Goal: Task Accomplishment & Management: Use online tool/utility

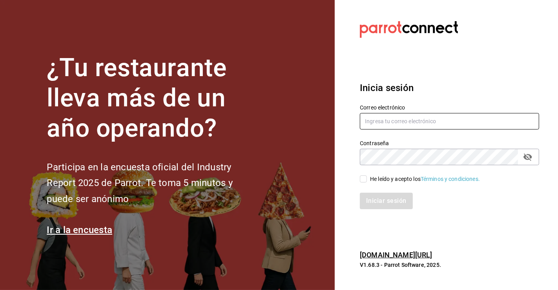
type input "[PERSON_NAME][EMAIL_ADDRESS][PERSON_NAME][DOMAIN_NAME]"
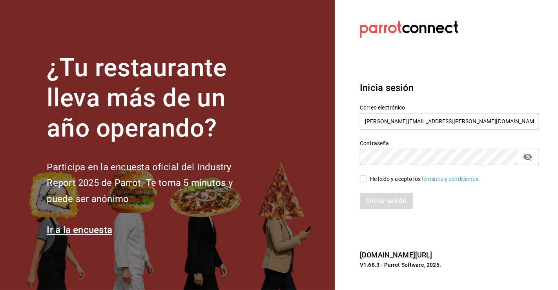
click at [366, 177] on input "He leído y acepto los Términos y condiciones." at bounding box center [363, 178] width 7 height 7
checkbox input "true"
click at [381, 198] on button "Iniciar sesión" at bounding box center [386, 201] width 53 height 16
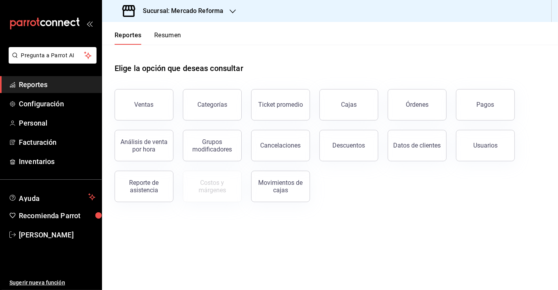
click at [420, 116] on button "Órdenes" at bounding box center [416, 104] width 59 height 31
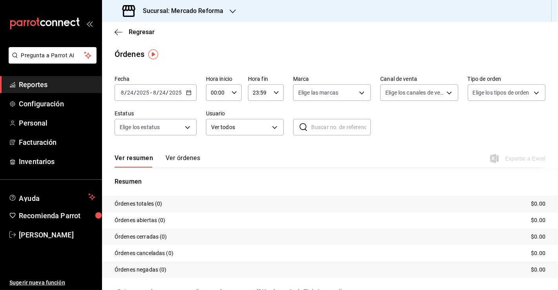
click at [182, 93] on div "2025-08-24 8 / 24 / 2025 - 2025-08-24 8 / 24 / 2025" at bounding box center [156, 92] width 82 height 16
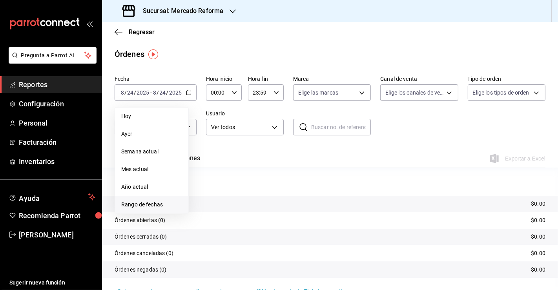
click at [142, 207] on span "Rango de fechas" at bounding box center [151, 204] width 61 height 8
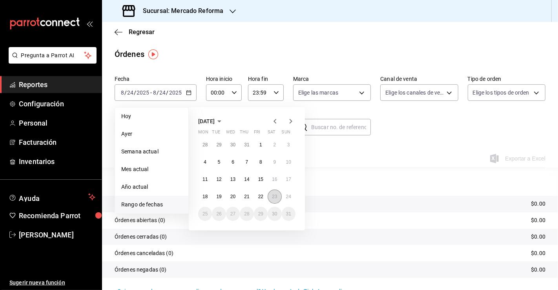
click at [271, 198] on button "23" at bounding box center [274, 196] width 14 height 14
click at [288, 200] on button "24" at bounding box center [289, 196] width 14 height 14
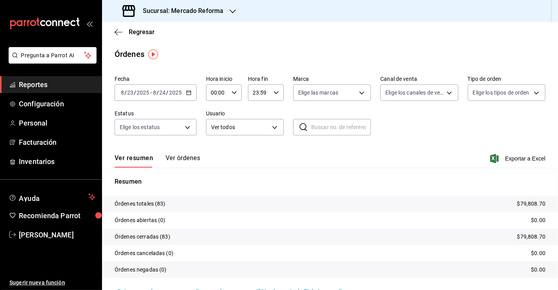
click at [187, 92] on \(Stroke\) "button" at bounding box center [188, 92] width 4 height 0
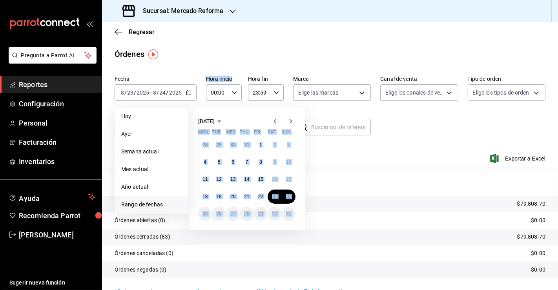
drag, startPoint x: 217, startPoint y: 98, endPoint x: 216, endPoint y: 91, distance: 7.2
click at [216, 93] on div "Fecha 2025-08-23 8 / 23 / 2025 - 2025-08-24 8 / 24 / 2025 Hoy Ayer Semana actua…" at bounding box center [330, 109] width 431 height 72
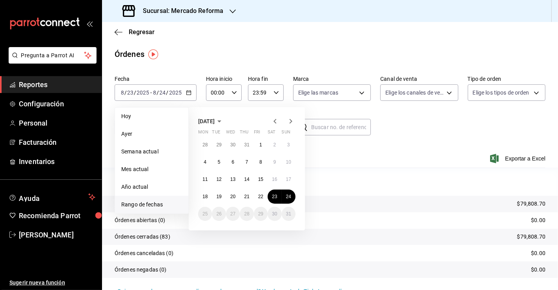
click at [216, 91] on input "00:00" at bounding box center [217, 93] width 22 height 16
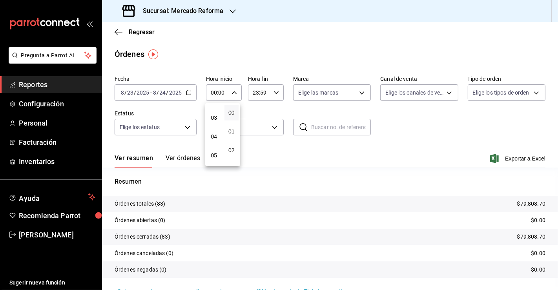
scroll to position [52, 0]
click at [217, 139] on button "04" at bounding box center [214, 136] width 15 height 16
type input "04:00"
click at [196, 14] on div at bounding box center [279, 145] width 558 height 290
click at [196, 14] on h3 "Sucursal: Mercado Reforma" at bounding box center [179, 10] width 87 height 9
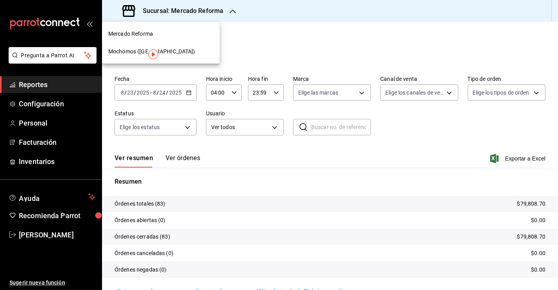
click at [114, 53] on span "Mochomos (Chihuahua)" at bounding box center [151, 51] width 87 height 8
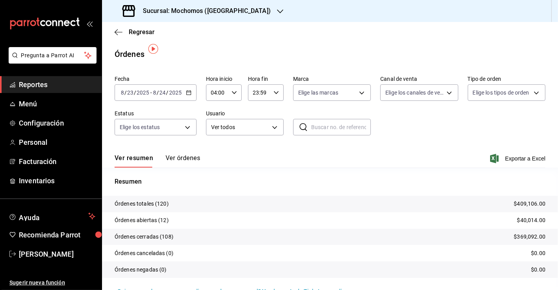
scroll to position [18, 0]
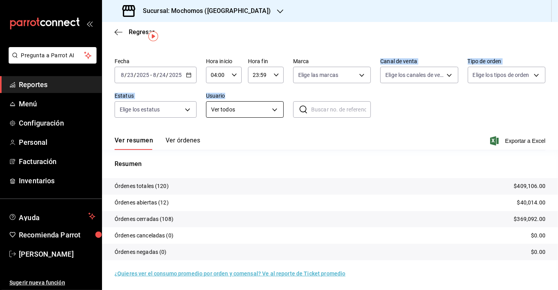
drag, startPoint x: 357, startPoint y: 56, endPoint x: 266, endPoint y: 102, distance: 102.4
click at [266, 102] on div "Fecha 2025-08-23 8 / 23 / 2025 - 2025-08-24 8 / 24 / 2025 Hora inicio 04:00 Hor…" at bounding box center [330, 91] width 431 height 72
click at [331, 278] on body "Pregunta a Parrot AI Reportes Menú Configuración Personal Facturación Inventari…" at bounding box center [279, 145] width 558 height 290
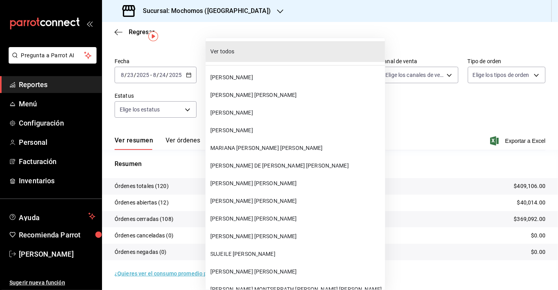
click at [387, 132] on div at bounding box center [279, 145] width 558 height 290
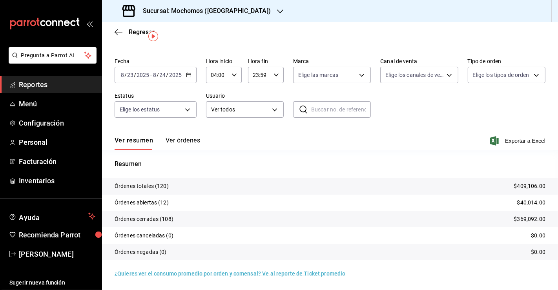
click at [387, 132] on div at bounding box center [279, 145] width 558 height 290
click at [410, 130] on div "Ver resumen Ver órdenes Exportar a Excel" at bounding box center [330, 138] width 431 height 23
